Goal: Task Accomplishment & Management: Use online tool/utility

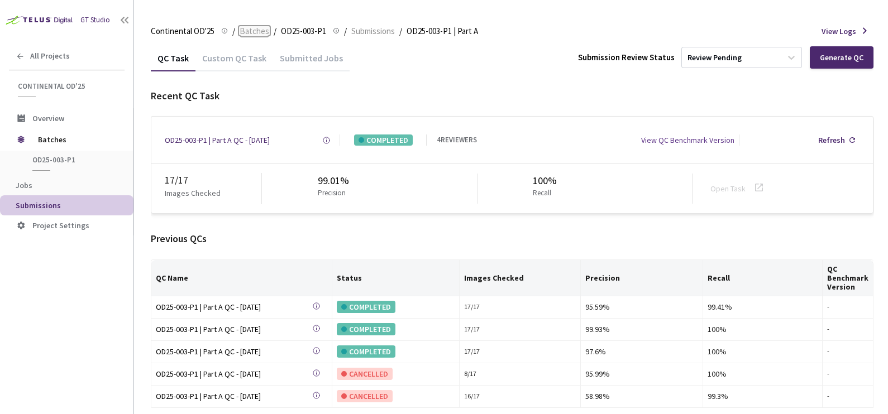
click at [256, 28] on span "Batches" at bounding box center [254, 31] width 30 height 13
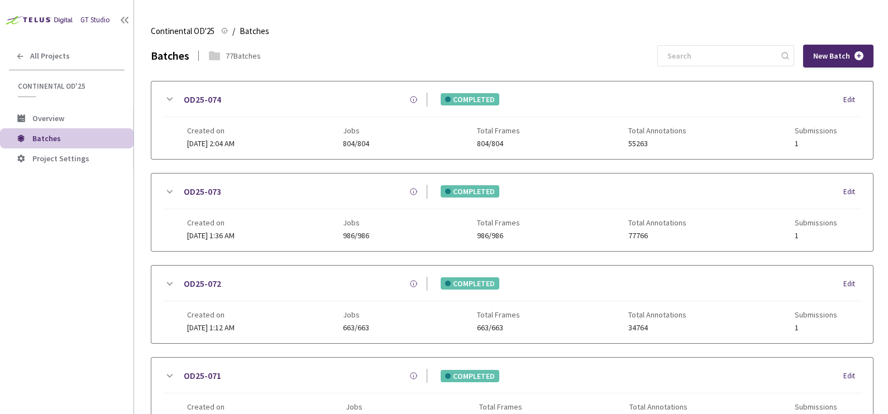
click at [88, 18] on div "GT Studio" at bounding box center [95, 20] width 30 height 11
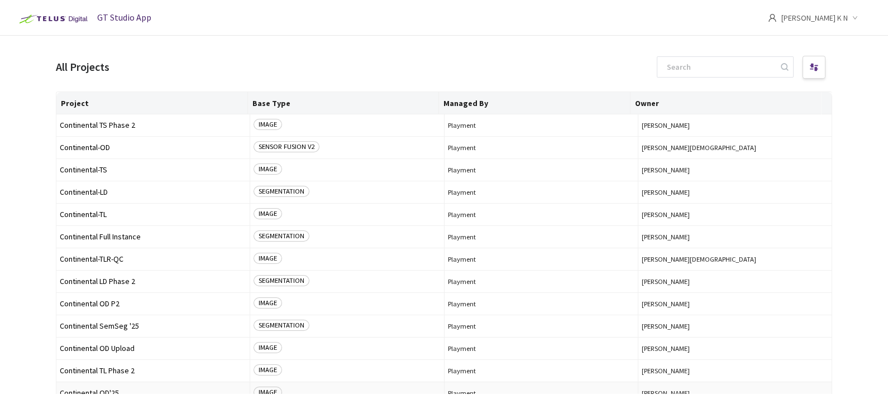
click at [102, 391] on span "Continental OD'25" at bounding box center [153, 393] width 186 height 8
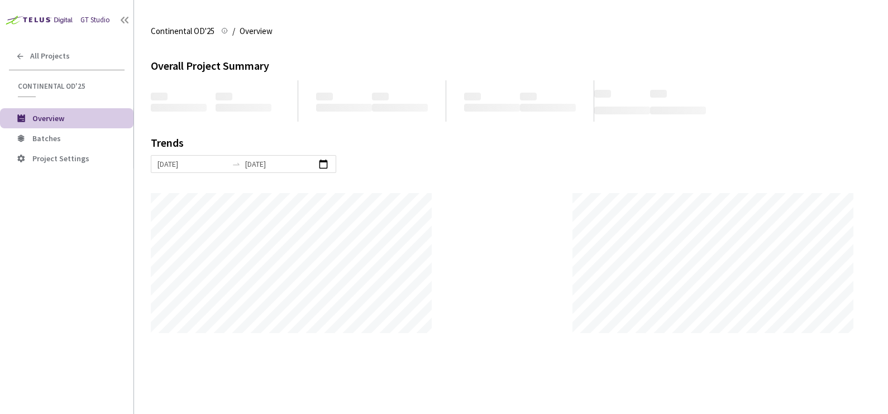
scroll to position [414, 887]
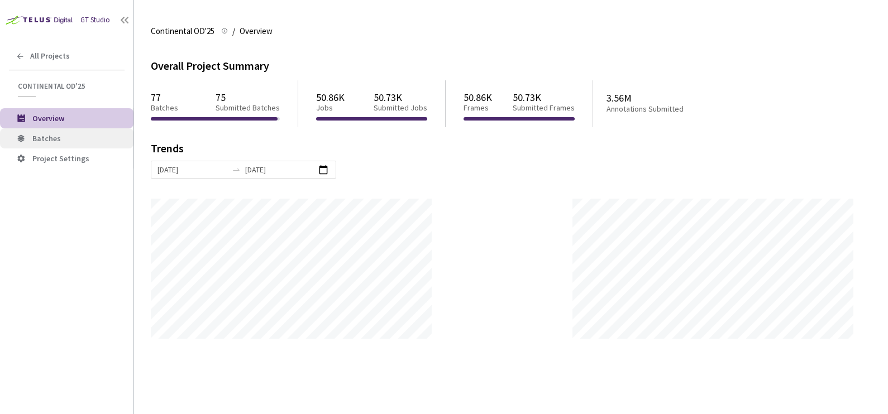
click at [51, 146] on li "Batches" at bounding box center [66, 138] width 133 height 20
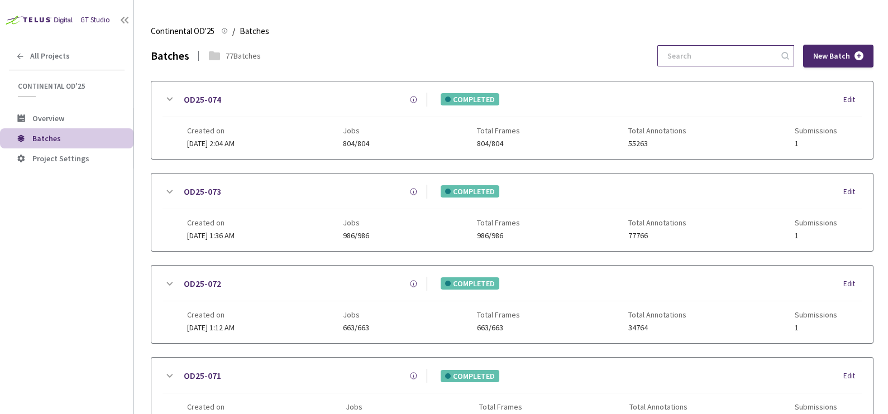
click at [739, 53] on input at bounding box center [719, 56] width 119 height 20
paste input "OD25-046"
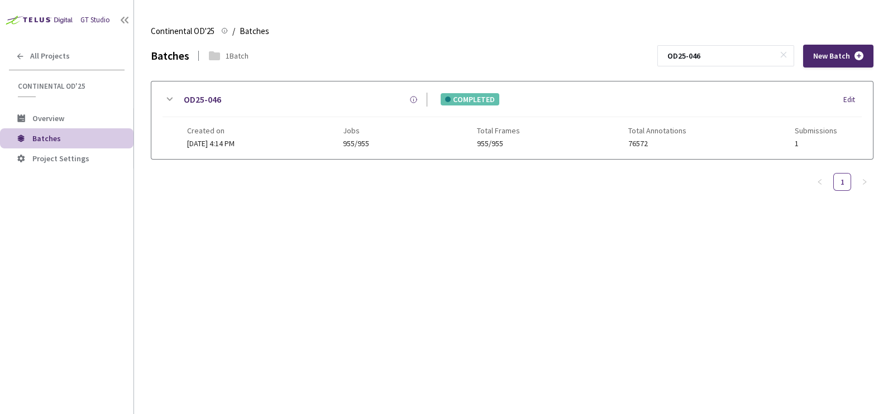
type input "OD25-046"
click at [174, 100] on icon at bounding box center [168, 99] width 13 height 13
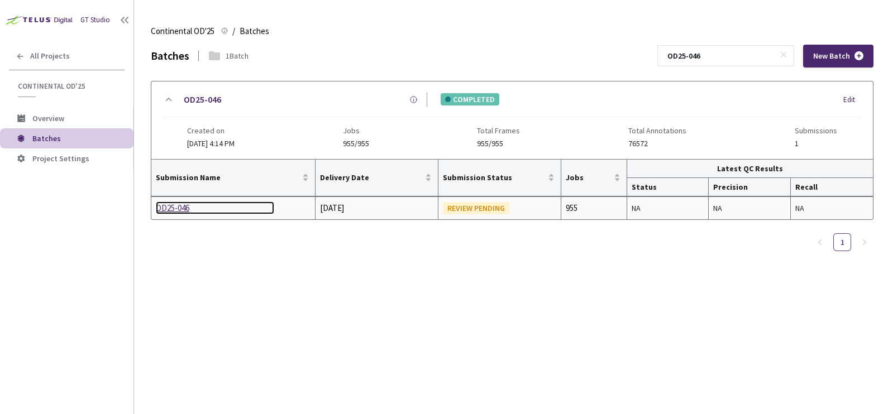
click at [172, 212] on div "OD25-046" at bounding box center [215, 208] width 118 height 13
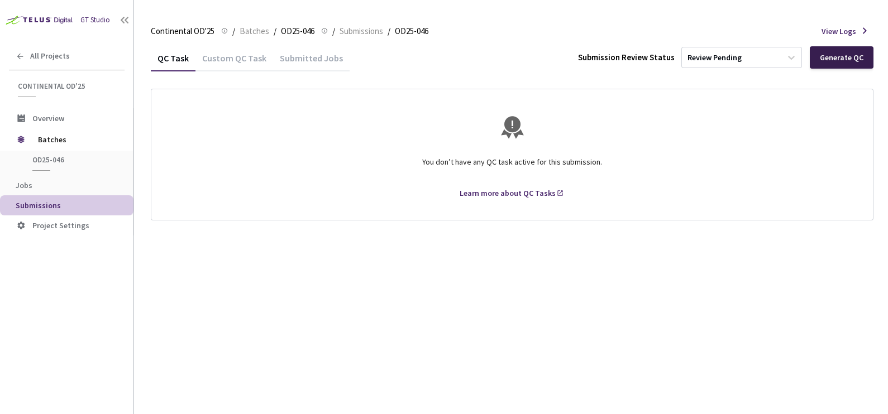
click at [851, 63] on div "Generate QC" at bounding box center [841, 57] width 64 height 22
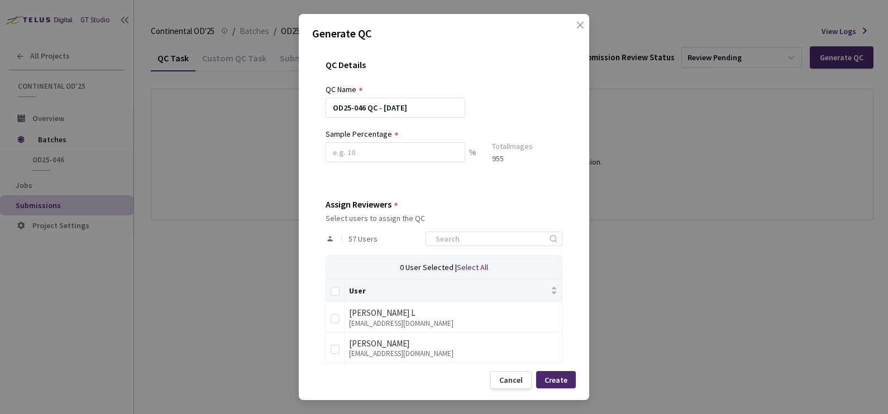
click at [391, 140] on div "Sample Percentage" at bounding box center [395, 134] width 140 height 12
click at [377, 154] on input at bounding box center [395, 152] width 140 height 20
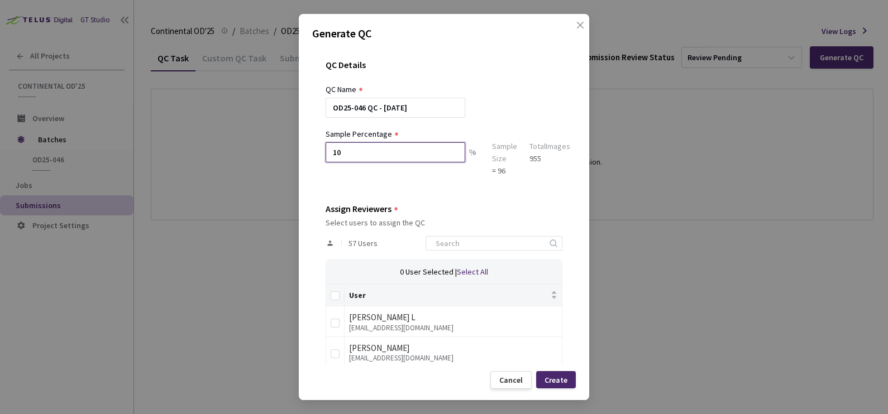
type input "10"
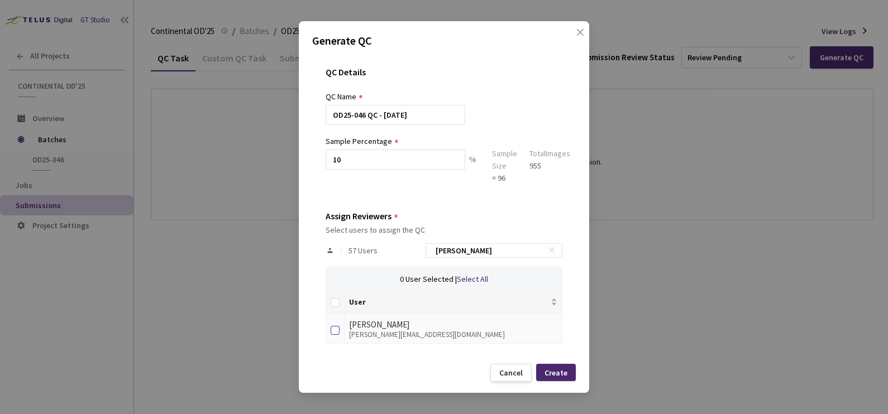
type input "[PERSON_NAME]"
click at [332, 331] on input "checkbox" at bounding box center [334, 330] width 9 height 9
checkbox input "true"
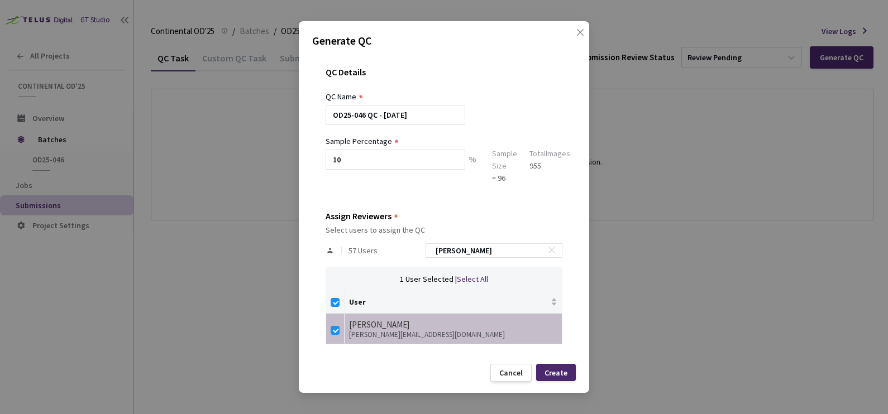
drag, startPoint x: 492, startPoint y: 246, endPoint x: 334, endPoint y: 250, distance: 158.0
click at [334, 250] on div "57 Users [PERSON_NAME]" at bounding box center [443, 250] width 237 height 32
checkbox input "false"
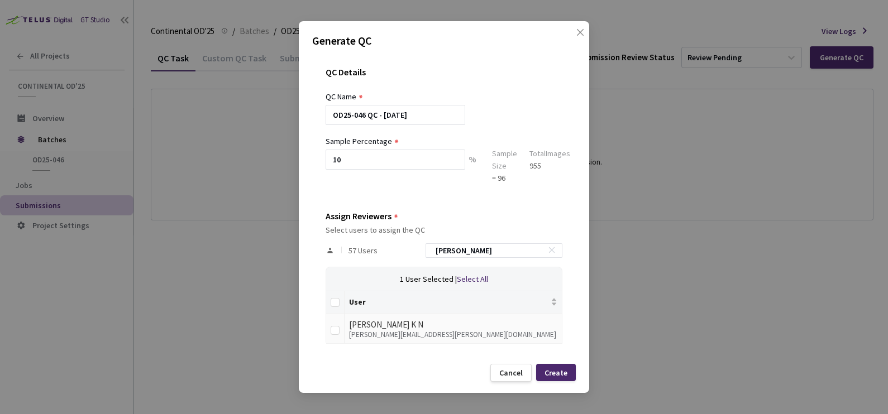
type input "[PERSON_NAME]"
click at [337, 329] on input "checkbox" at bounding box center [334, 330] width 9 height 9
checkbox input "true"
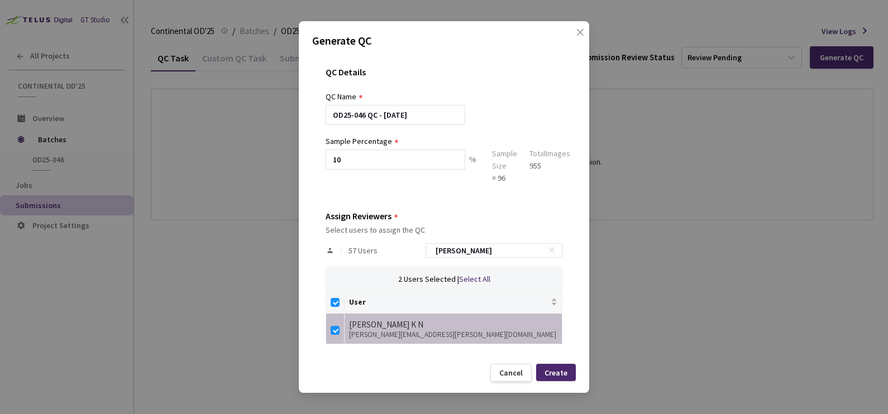
drag, startPoint x: 506, startPoint y: 247, endPoint x: 272, endPoint y: 250, distance: 233.4
click at [279, 248] on div "Generate QC QC Details QC Name OD25-046 QC - [DATE] Sample Percentage 10 % Samp…" at bounding box center [444, 207] width 888 height 414
checkbox input "false"
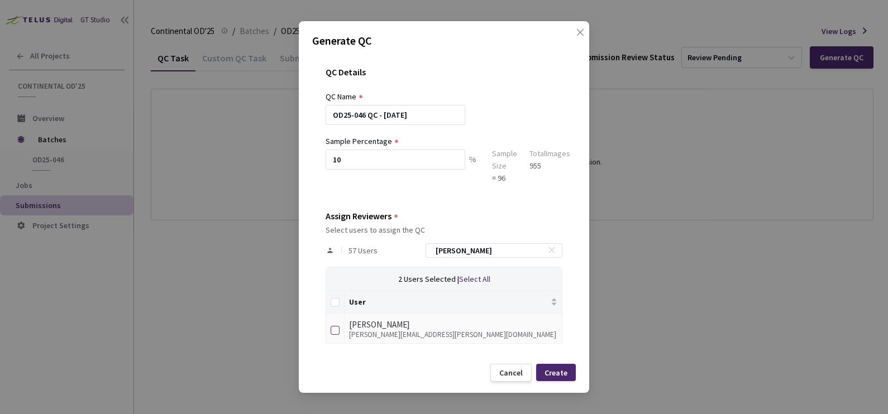
type input "[PERSON_NAME]"
drag, startPoint x: 334, startPoint y: 329, endPoint x: 452, endPoint y: 275, distance: 130.1
click at [334, 329] on input "checkbox" at bounding box center [334, 330] width 9 height 9
checkbox input "true"
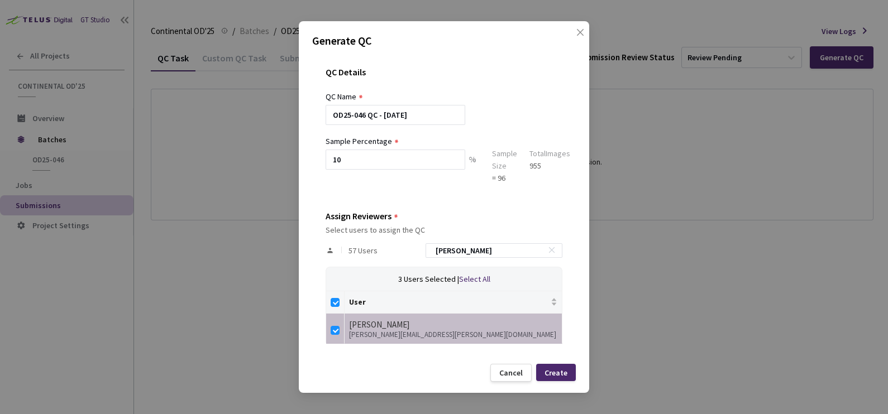
drag, startPoint x: 366, startPoint y: 246, endPoint x: 275, endPoint y: 243, distance: 90.5
click at [291, 245] on div "Generate QC QC Details QC Name OD25-046 QC - [DATE] Sample Percentage 10 % Samp…" at bounding box center [444, 207] width 888 height 414
checkbox input "false"
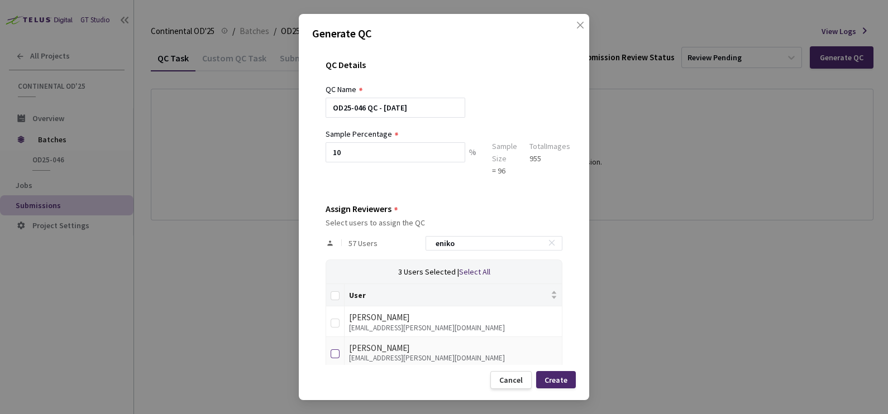
type input "eniko"
click at [337, 352] on input "checkbox" at bounding box center [334, 353] width 9 height 9
checkbox input "true"
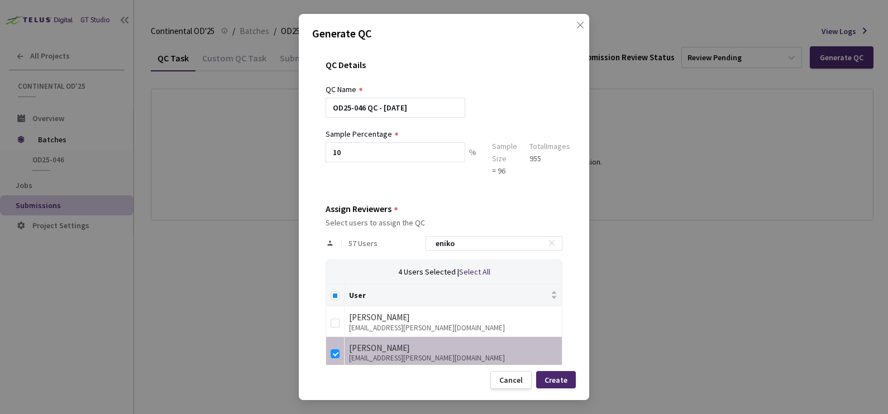
click at [572, 379] on div "Create" at bounding box center [556, 379] width 40 height 17
